Goal: Navigation & Orientation: Understand site structure

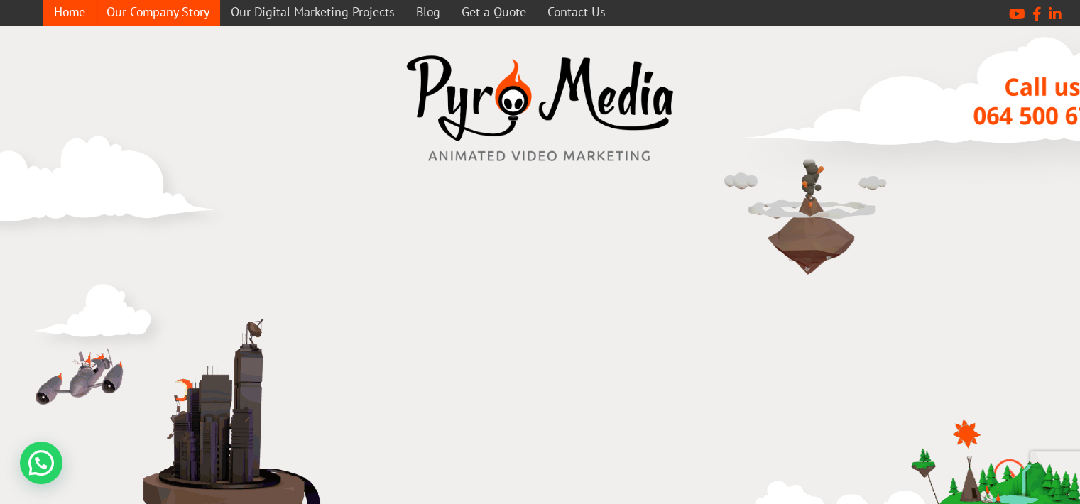
click at [179, 12] on link "Our Company Story" at bounding box center [158, 12] width 124 height 28
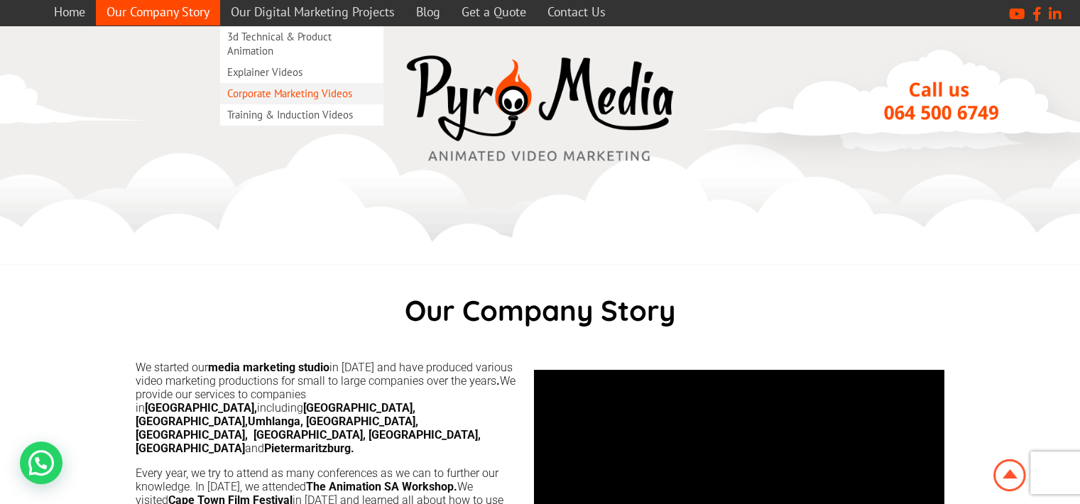
click at [309, 92] on link "Corporate Marketing Videos" at bounding box center [301, 93] width 163 height 21
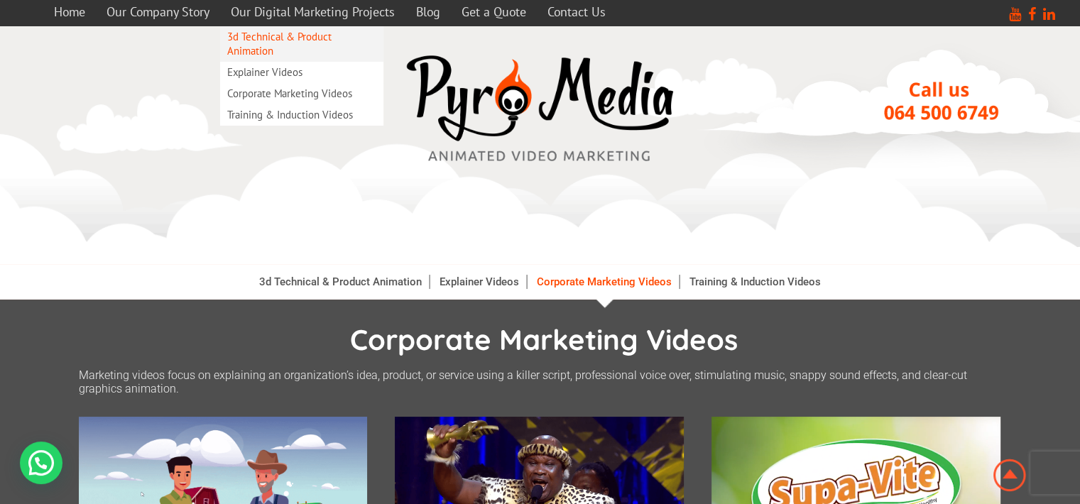
click at [335, 49] on link "3d Technical & Product Animation" at bounding box center [301, 44] width 163 height 36
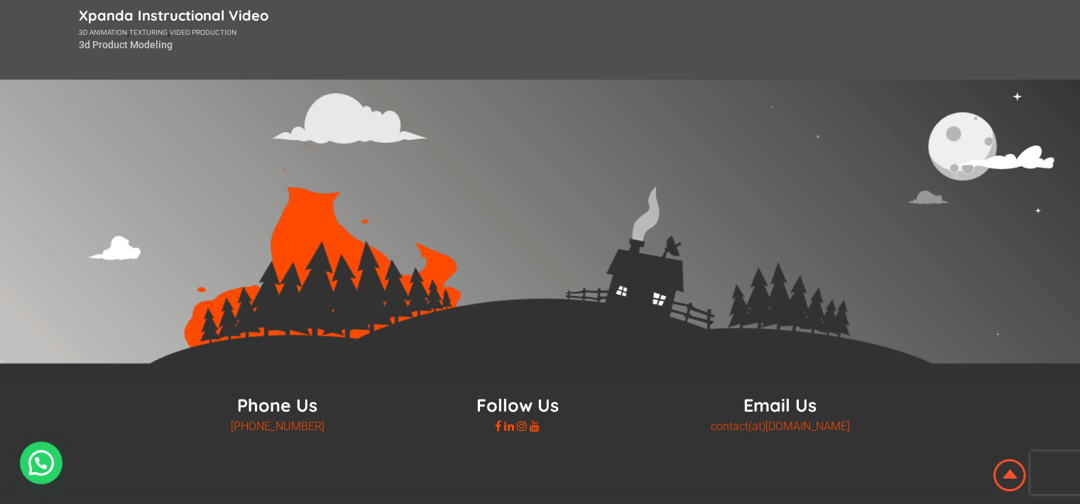
scroll to position [1196, 0]
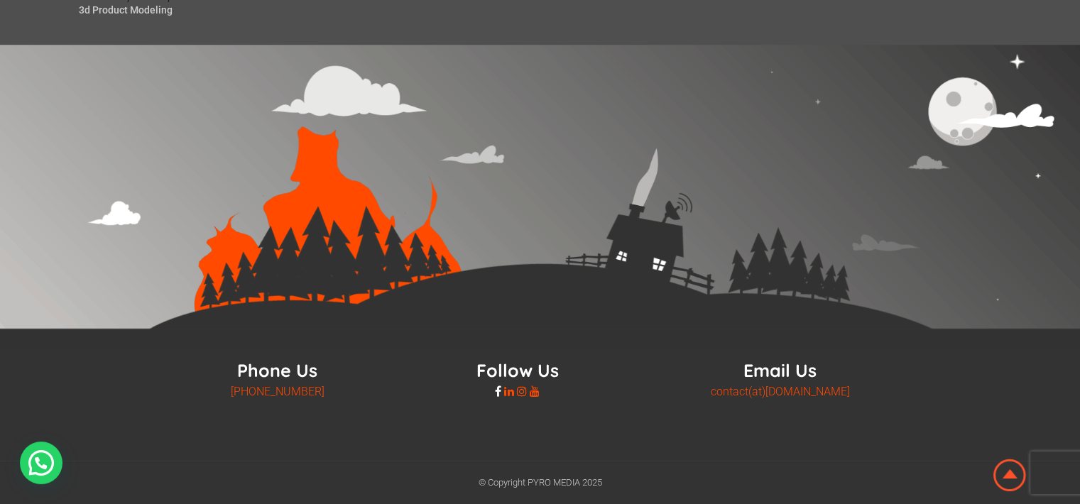
click at [495, 392] on icon at bounding box center [498, 391] width 6 height 11
